Goal: Task Accomplishment & Management: Manage account settings

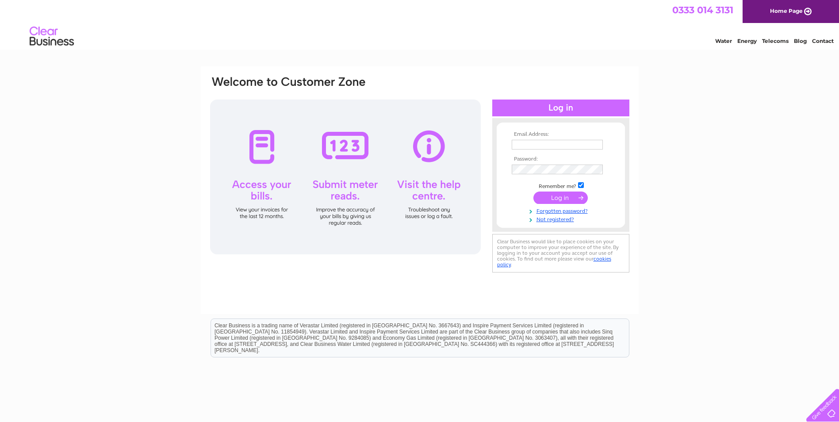
type input "[PERSON_NAME][EMAIL_ADDRESS][DOMAIN_NAME]"
click at [557, 197] on input "submit" at bounding box center [560, 197] width 54 height 12
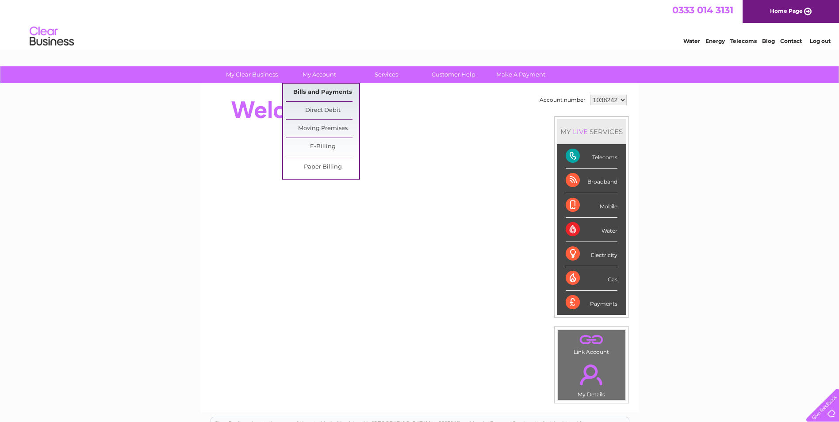
click at [318, 88] on link "Bills and Payments" at bounding box center [322, 93] width 73 height 18
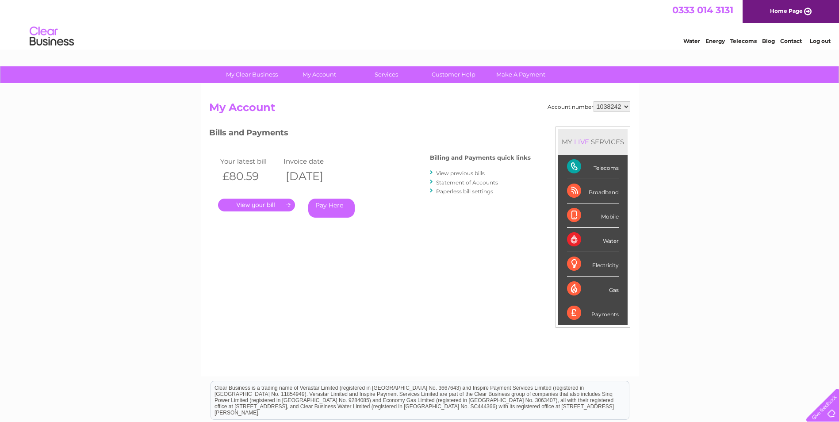
click at [271, 209] on link "." at bounding box center [256, 204] width 77 height 13
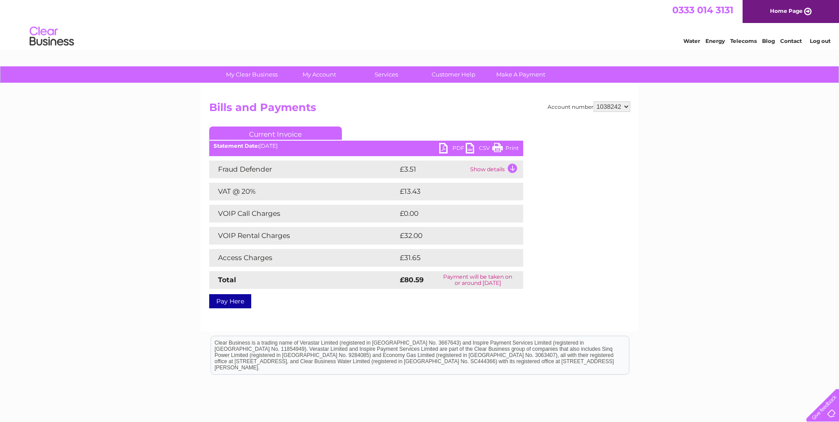
click at [458, 145] on link "PDF" at bounding box center [452, 149] width 27 height 13
